Goal: Information Seeking & Learning: Learn about a topic

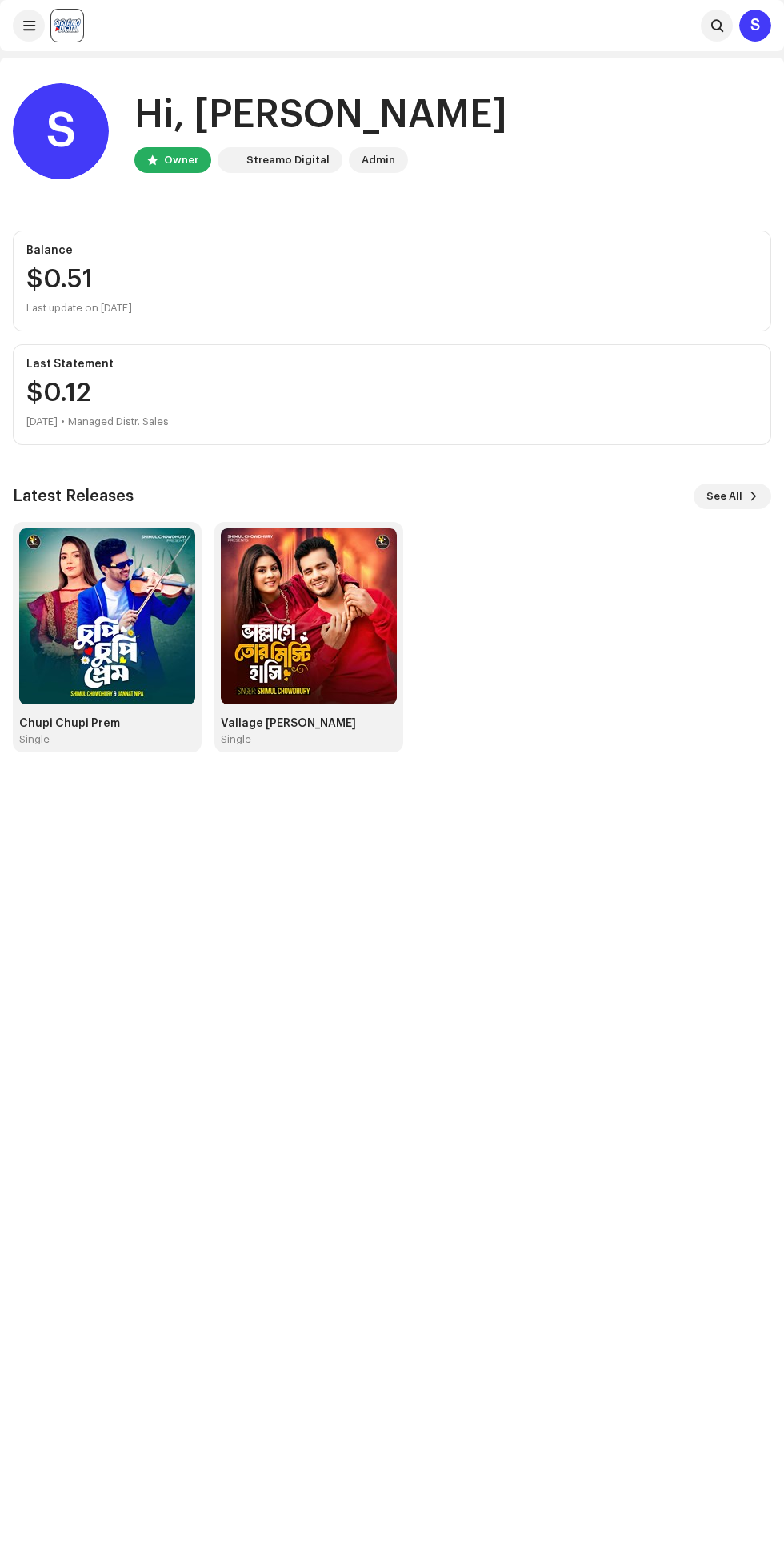
click at [727, 495] on span "See All" at bounding box center [725, 496] width 36 height 32
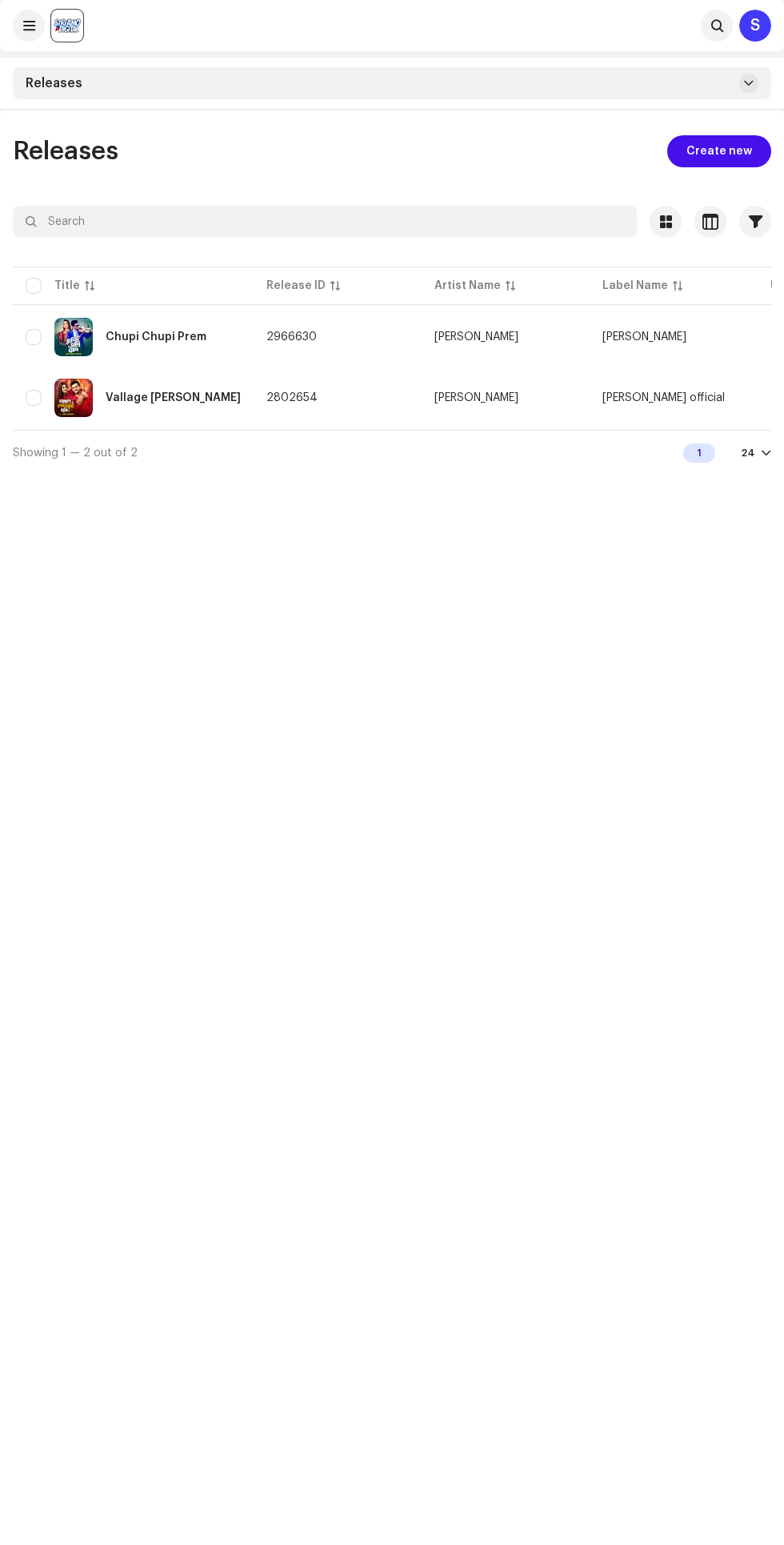
click at [612, 357] on td "[PERSON_NAME]" at bounding box center [673, 336] width 168 height 58
